Goal: Transaction & Acquisition: Purchase product/service

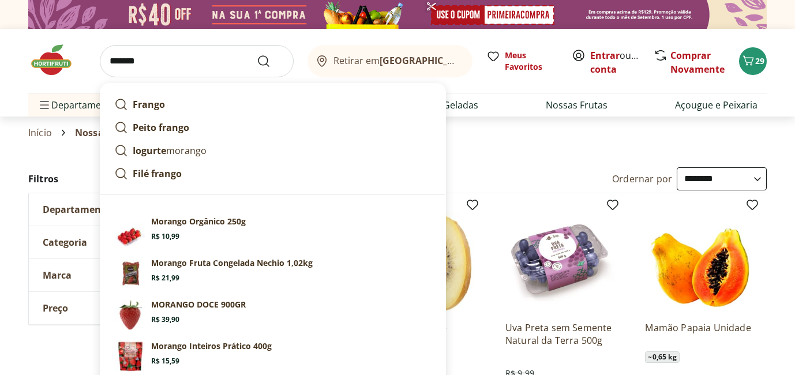
select select "**********"
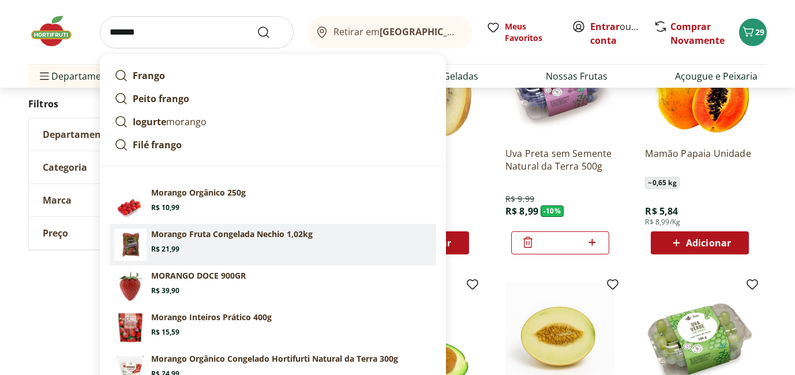
scroll to position [175, 0]
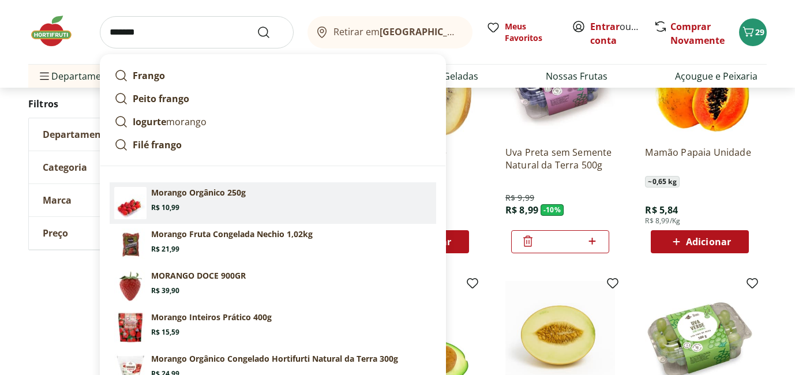
click at [257, 25] on button "Submit Search" at bounding box center [271, 32] width 28 height 14
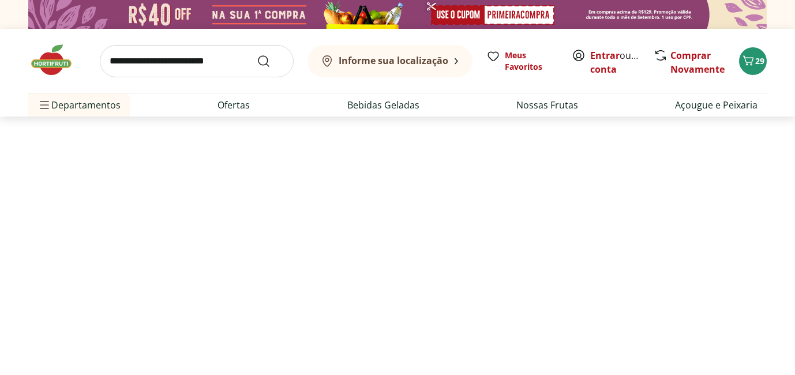
select select "**********"
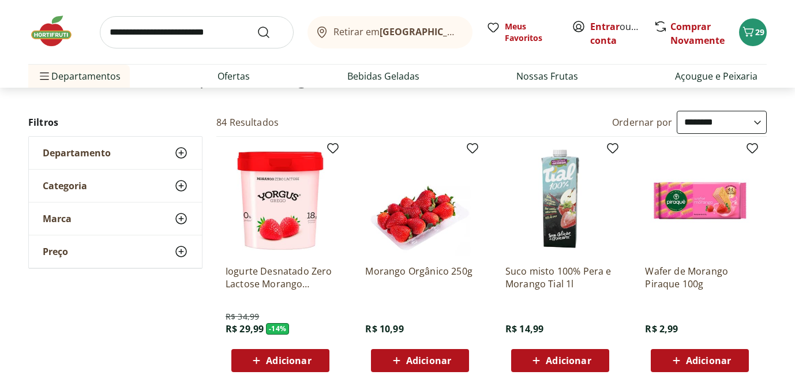
scroll to position [100, 0]
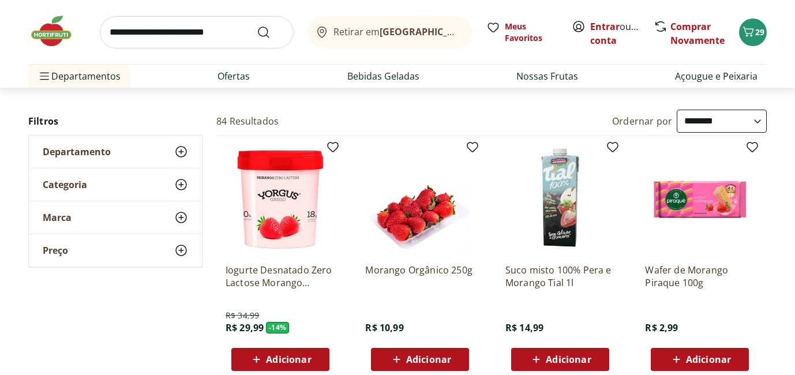
click at [412, 358] on span "Adicionar" at bounding box center [428, 359] width 45 height 9
click at [765, 24] on div "Retirar em [GEOGRAPHIC_DATA]/RJ Meus Favoritos Entrar ou Criar conta Comprar No…" at bounding box center [397, 32] width 738 height 64
click at [751, 48] on div "Retirar em [GEOGRAPHIC_DATA]/RJ Meus Favoritos Entrar ou Criar conta Comprar No…" at bounding box center [397, 32] width 738 height 64
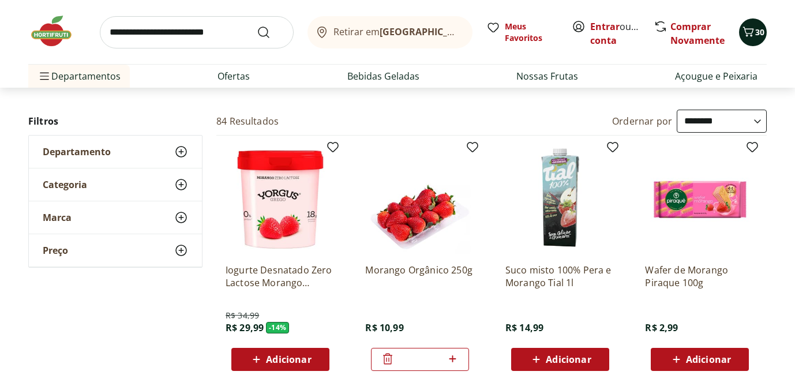
click at [751, 37] on icon "Carrinho" at bounding box center [748, 32] width 14 height 14
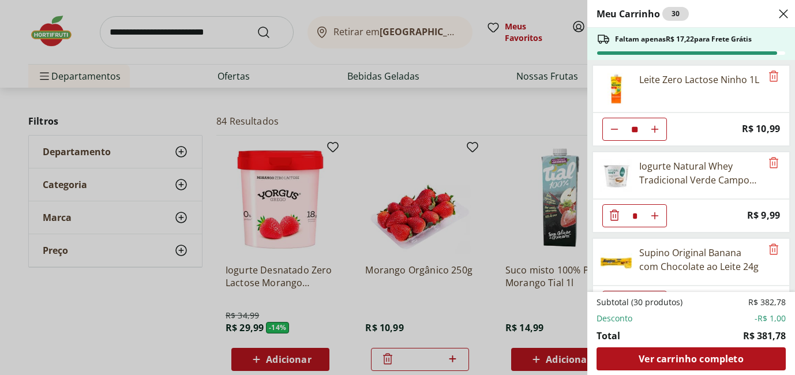
click at [70, 16] on div "Meu Carrinho 30 Faltam apenas R$ 17,22 para Frete Grátis Leite Zero Lactose Nin…" at bounding box center [397, 187] width 795 height 375
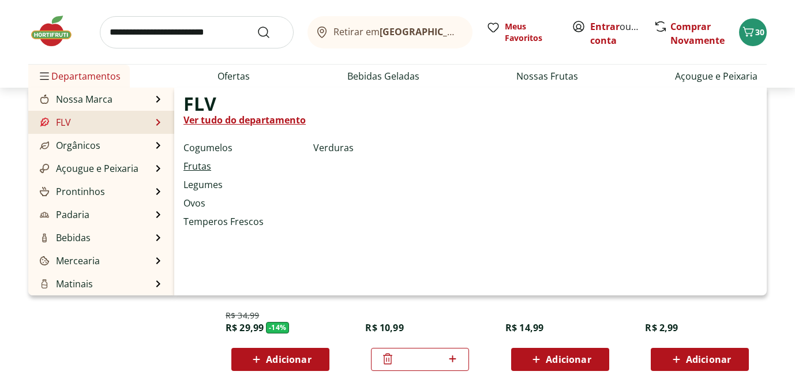
click at [194, 167] on link "Frutas" at bounding box center [197, 166] width 28 height 14
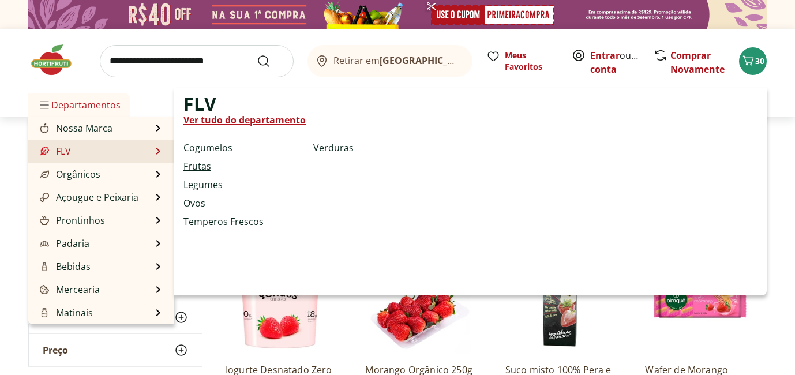
select select "**********"
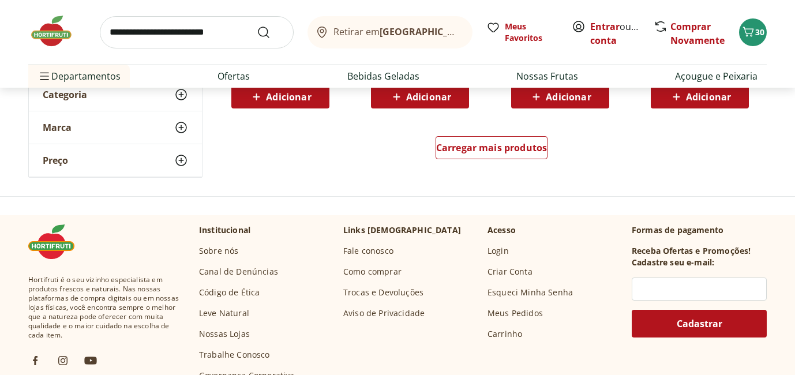
scroll to position [838, 0]
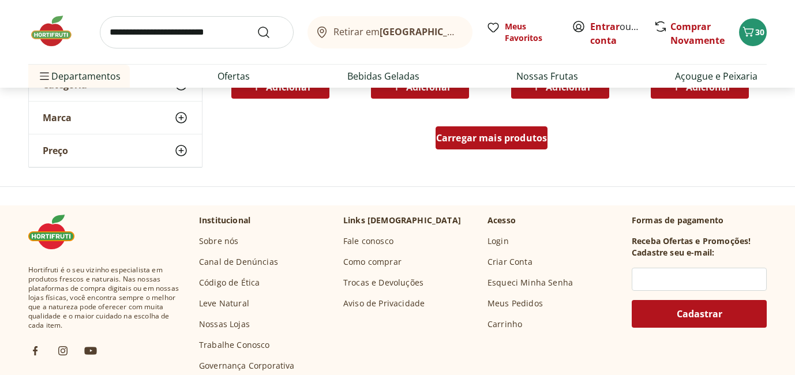
click at [467, 142] on span "Carregar mais produtos" at bounding box center [491, 137] width 111 height 9
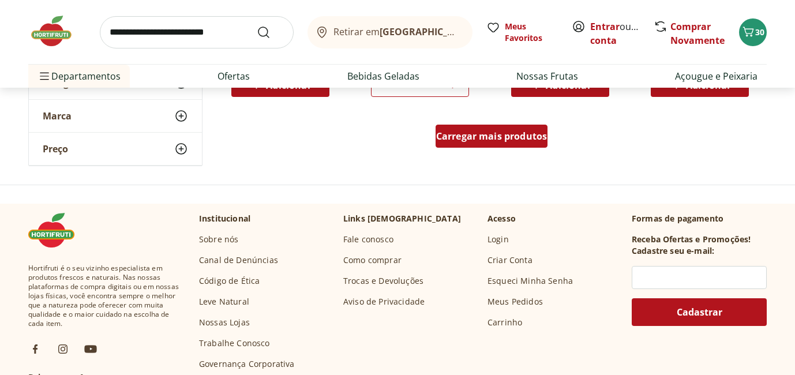
scroll to position [1578, 0]
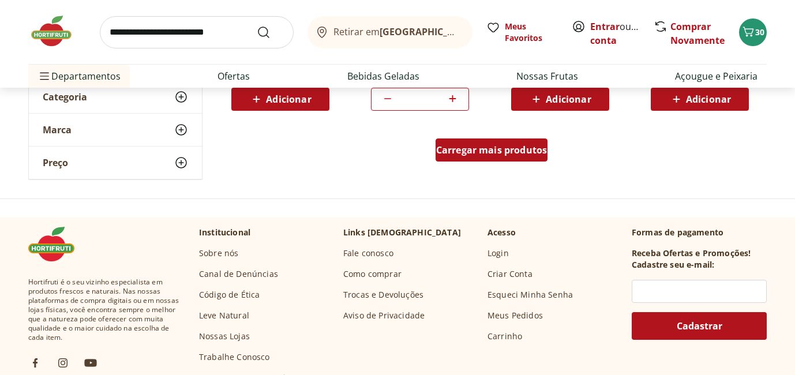
click at [477, 153] on span "Carregar mais produtos" at bounding box center [491, 149] width 111 height 9
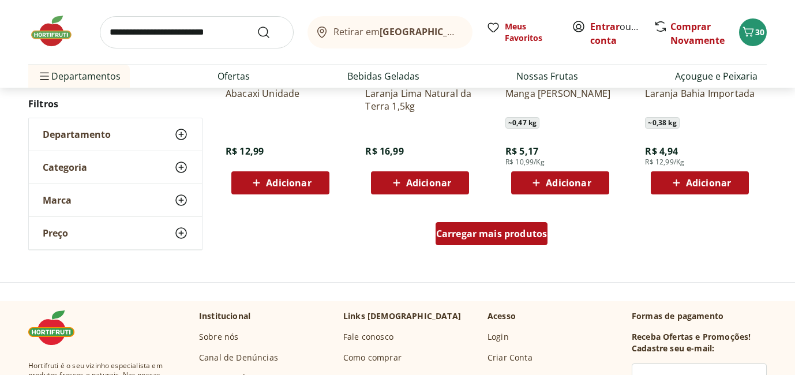
scroll to position [2249, 0]
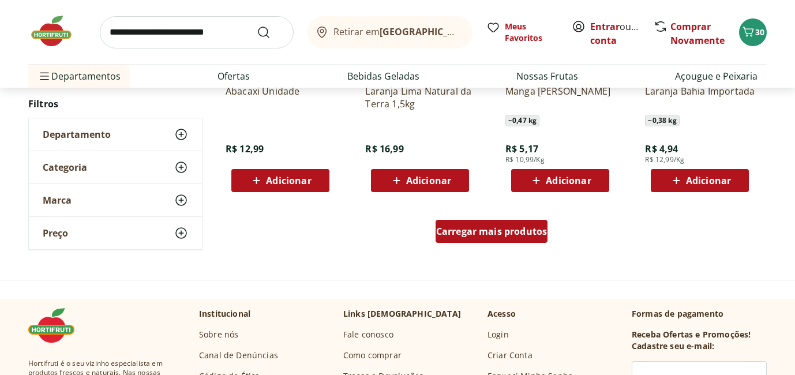
click at [487, 228] on span "Carregar mais produtos" at bounding box center [491, 231] width 111 height 9
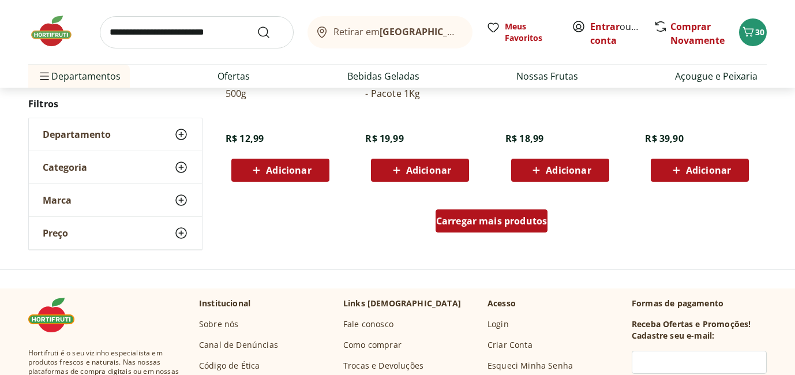
scroll to position [3013, 0]
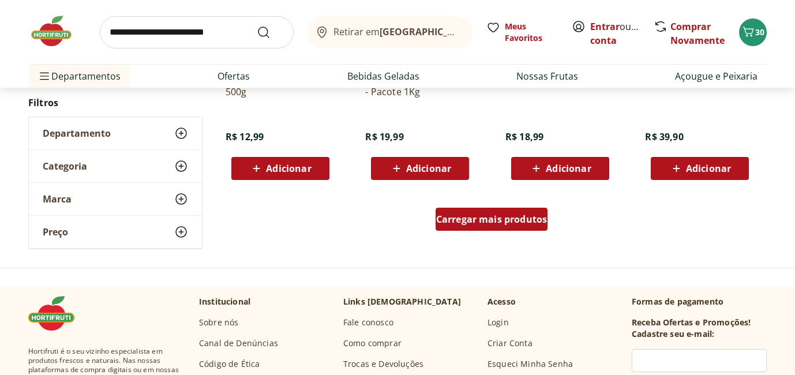
click at [474, 223] on span "Carregar mais produtos" at bounding box center [491, 219] width 111 height 9
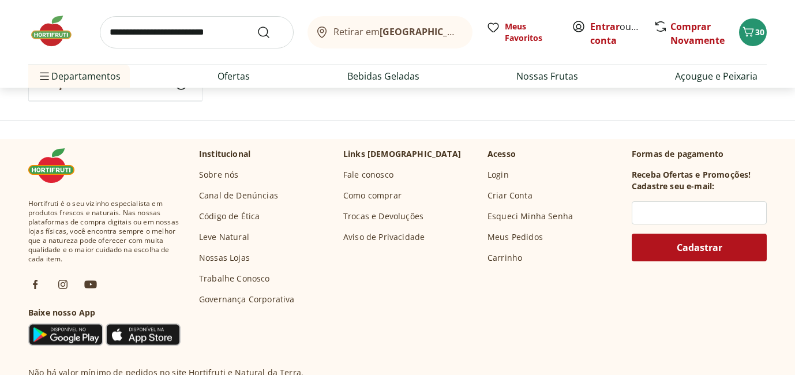
scroll to position [3914, 0]
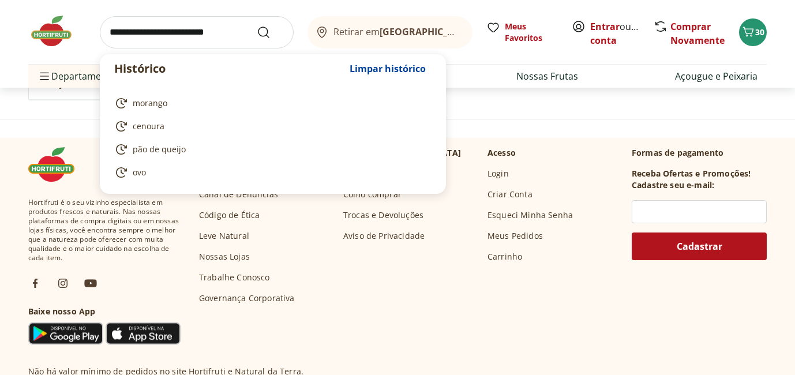
click at [234, 33] on input "search" at bounding box center [197, 32] width 194 height 32
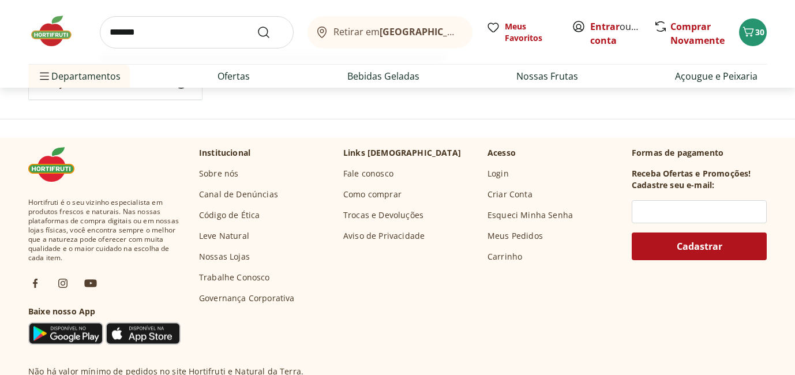
type input "*******"
click at [257, 25] on button "Submit Search" at bounding box center [271, 32] width 28 height 14
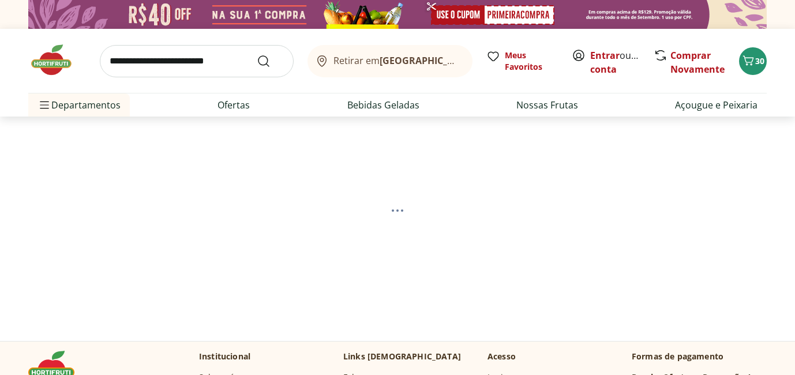
select select "**********"
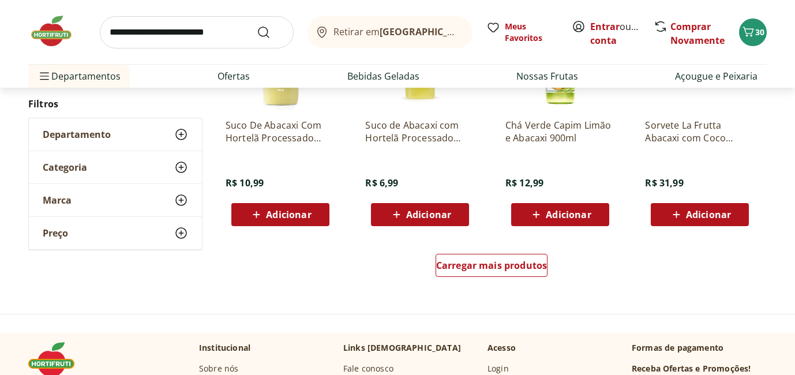
scroll to position [764, 0]
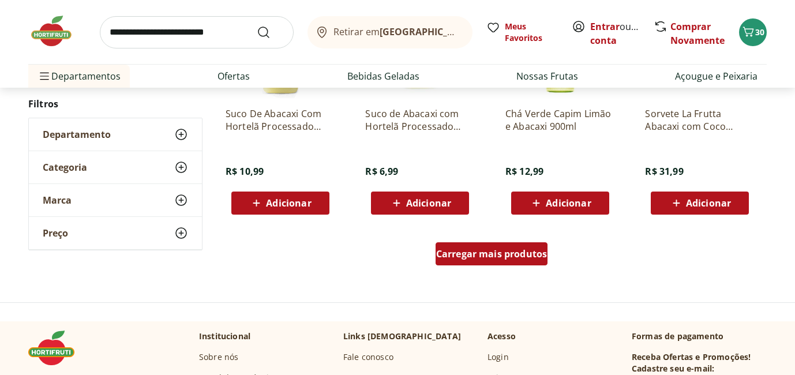
click at [519, 249] on span "Carregar mais produtos" at bounding box center [491, 253] width 111 height 9
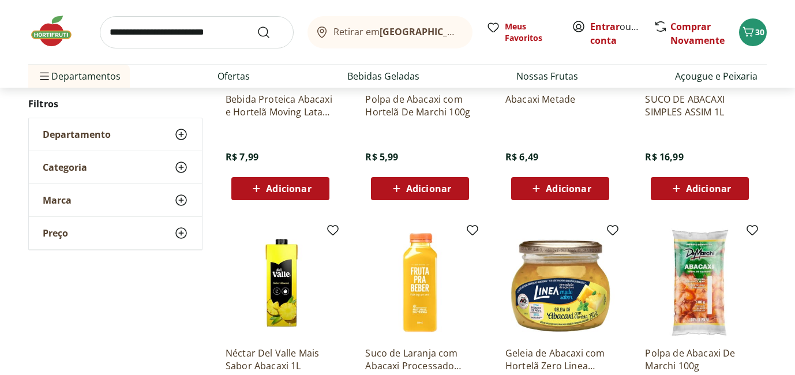
scroll to position [331, 0]
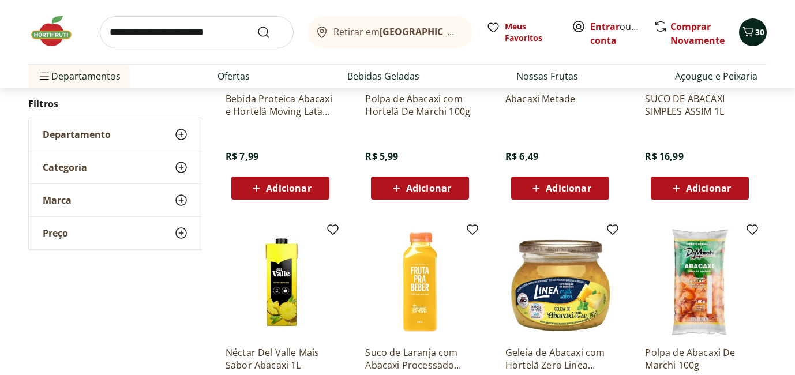
click at [755, 34] on span "30" at bounding box center [759, 32] width 9 height 11
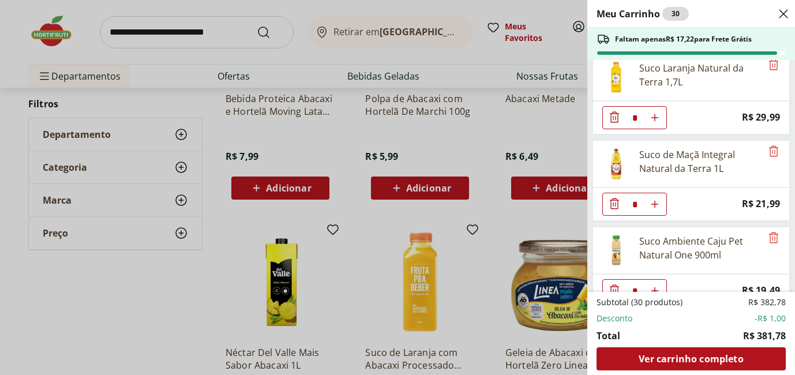
scroll to position [815, 0]
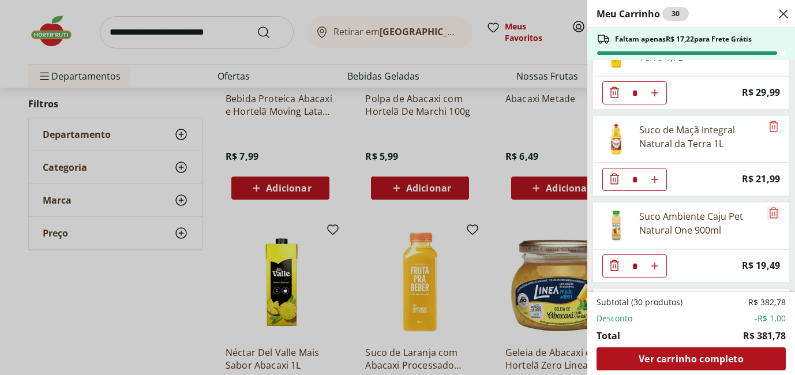
click at [772, 213] on icon "Remove" at bounding box center [773, 212] width 9 height 11
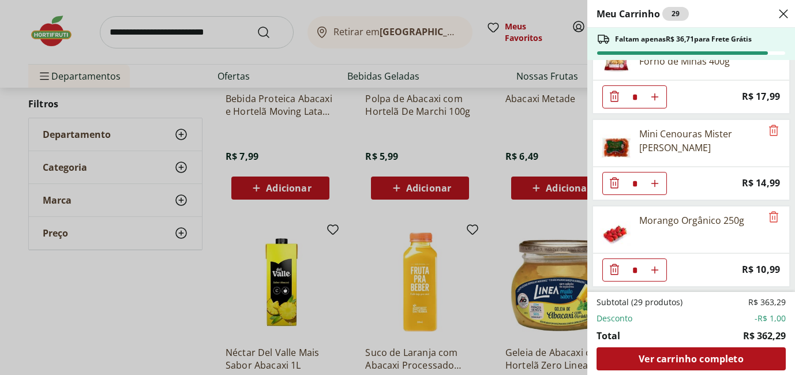
scroll to position [1070, 0]
click at [156, 33] on div "Meu Carrinho 29 Faltam apenas R$ 36,71 para Frete Grátis Leite Zero Lactose Nin…" at bounding box center [397, 187] width 795 height 375
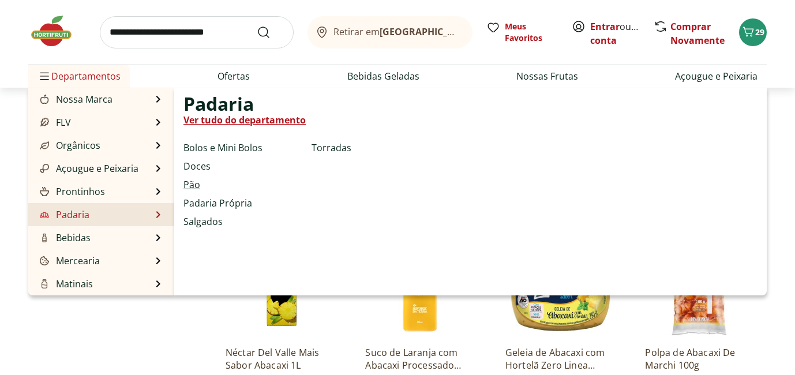
click at [195, 185] on link "Pão" at bounding box center [191, 185] width 17 height 14
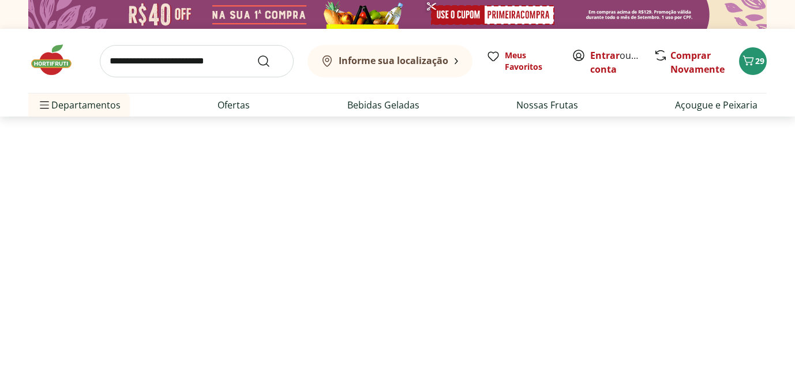
select select "**********"
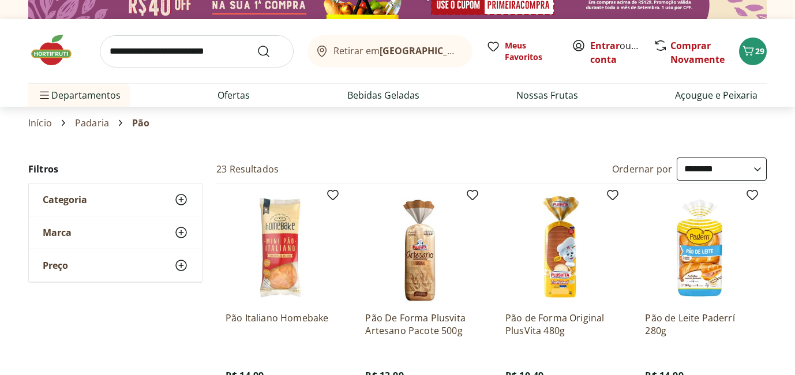
scroll to position [17, 0]
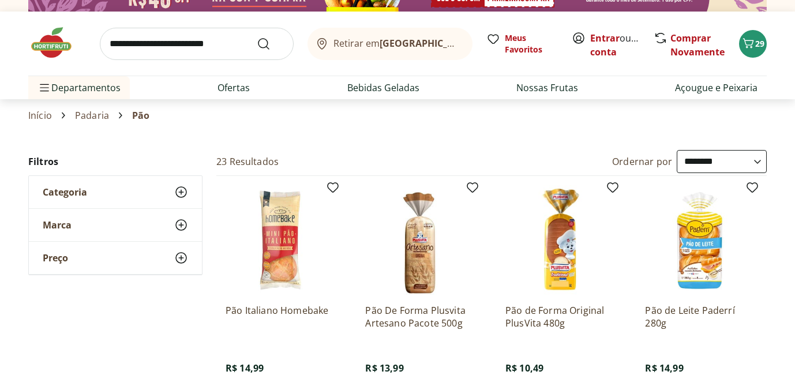
click at [182, 190] on icon at bounding box center [181, 192] width 14 height 14
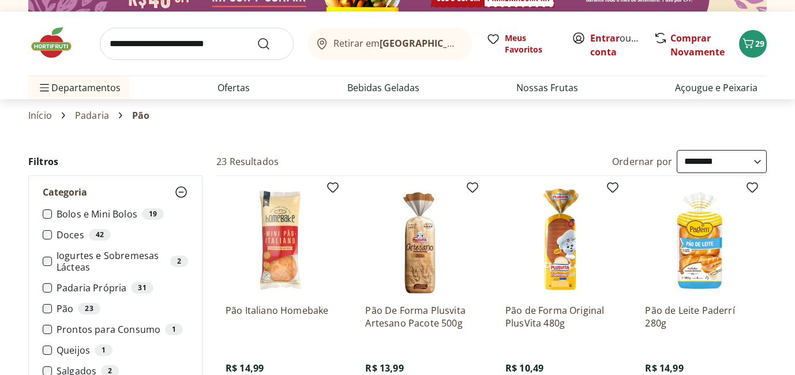
click at [182, 190] on icon at bounding box center [181, 192] width 14 height 14
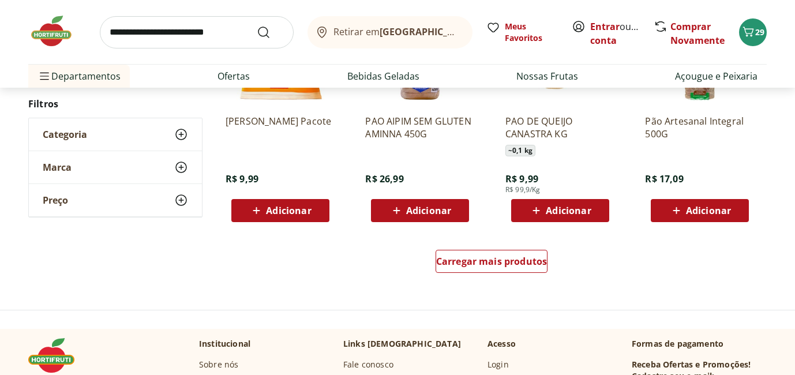
scroll to position [722, 0]
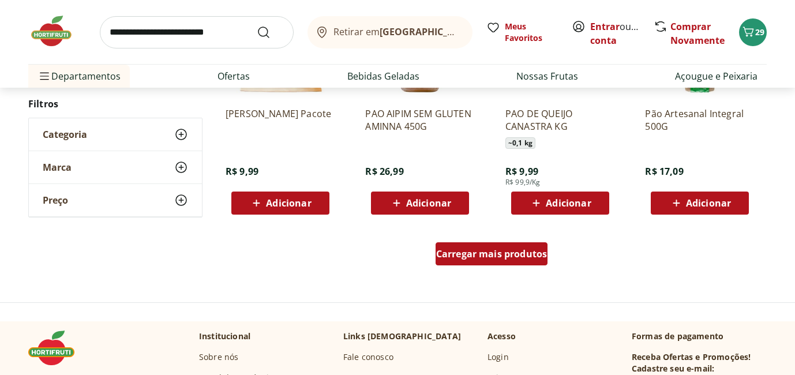
click at [494, 258] on span "Carregar mais produtos" at bounding box center [491, 253] width 111 height 9
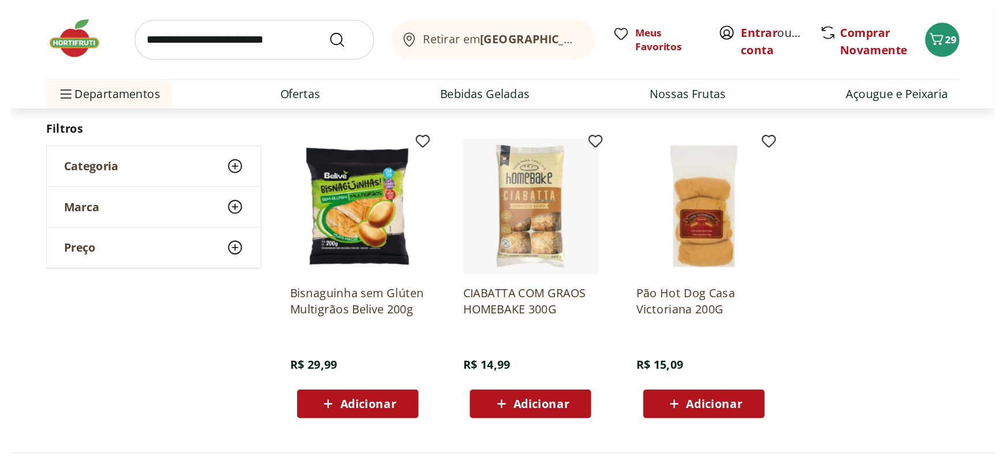
scroll to position [1349, 0]
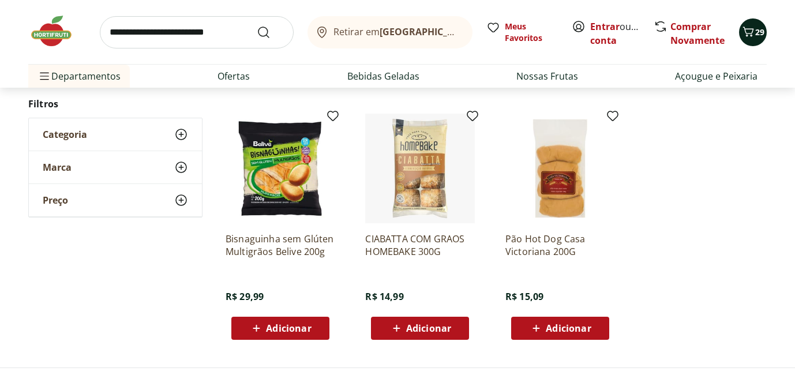
click at [752, 30] on icon "Carrinho" at bounding box center [748, 32] width 11 height 10
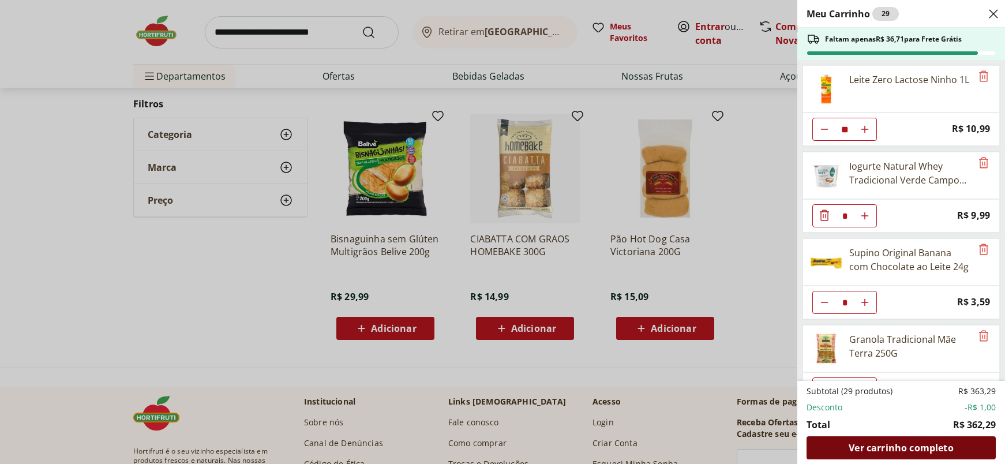
click at [794, 374] on span "Ver carrinho completo" at bounding box center [901, 447] width 104 height 9
